Goal: Navigation & Orientation: Go to known website

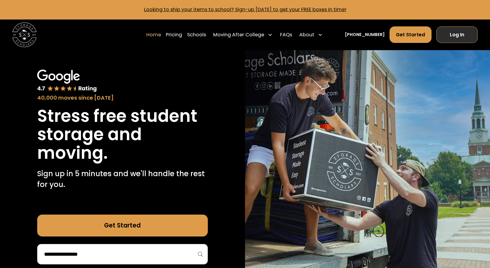
click at [466, 36] on link "Log In" at bounding box center [456, 34] width 41 height 16
click at [463, 36] on link "Log In" at bounding box center [456, 34] width 41 height 16
